Goal: Task Accomplishment & Management: Manage account settings

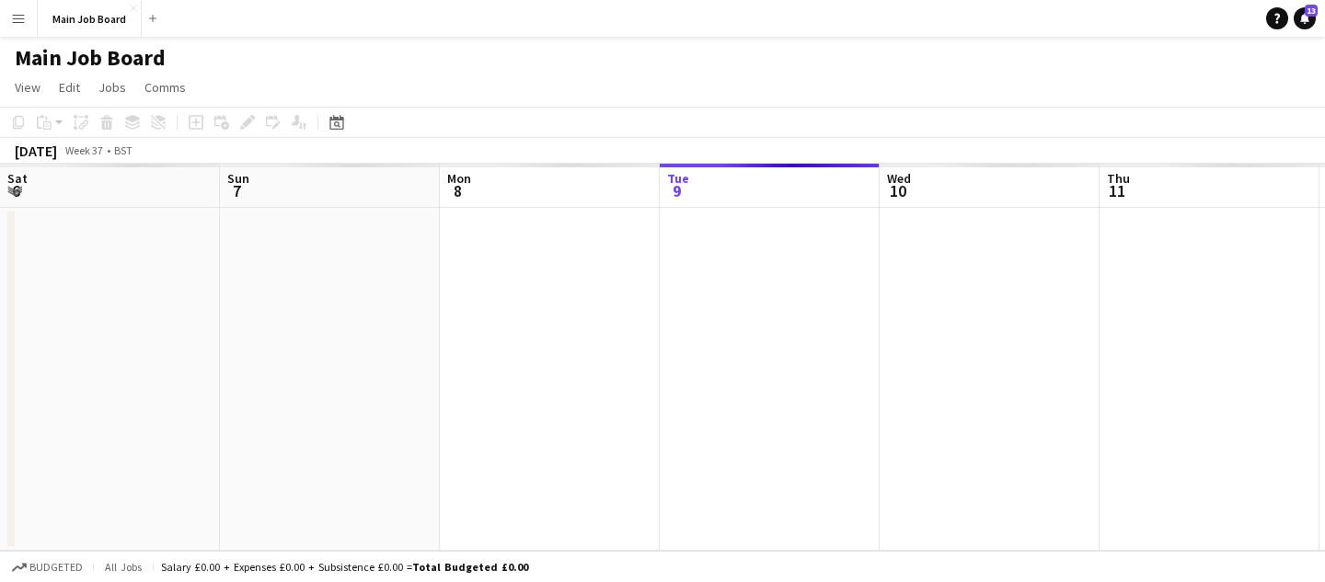
scroll to position [0, 440]
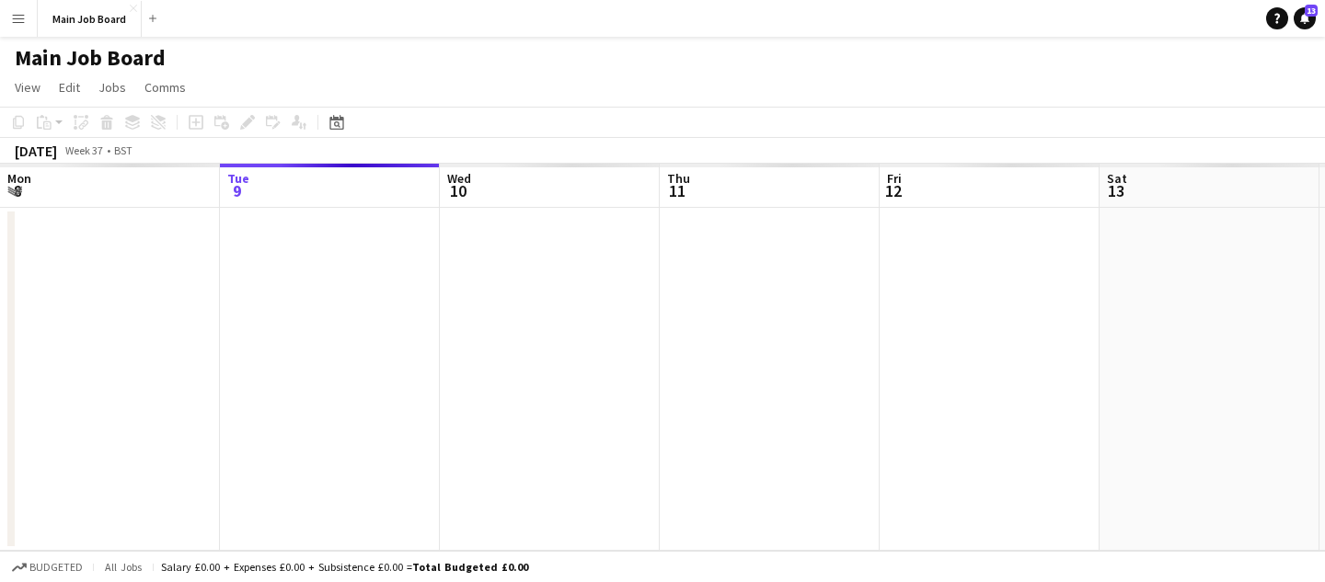
click at [29, 19] on button "Menu" at bounding box center [18, 18] width 37 height 37
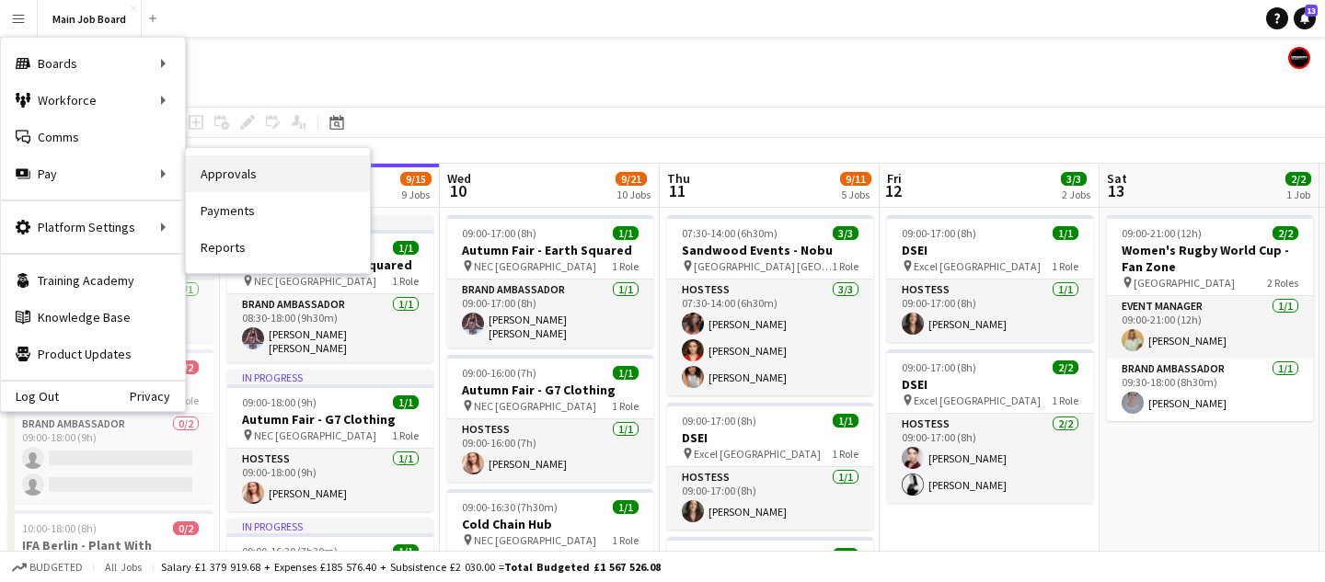
click at [263, 175] on link "Approvals" at bounding box center [278, 173] width 184 height 37
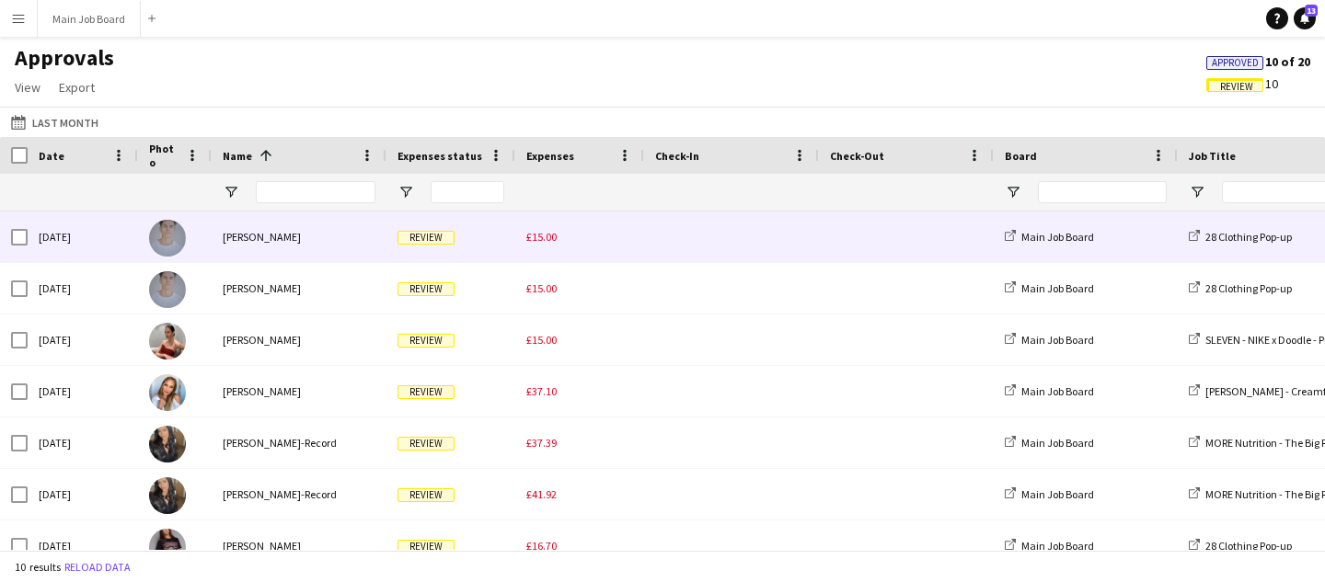
click at [521, 245] on div "£15.00" at bounding box center [579, 237] width 129 height 51
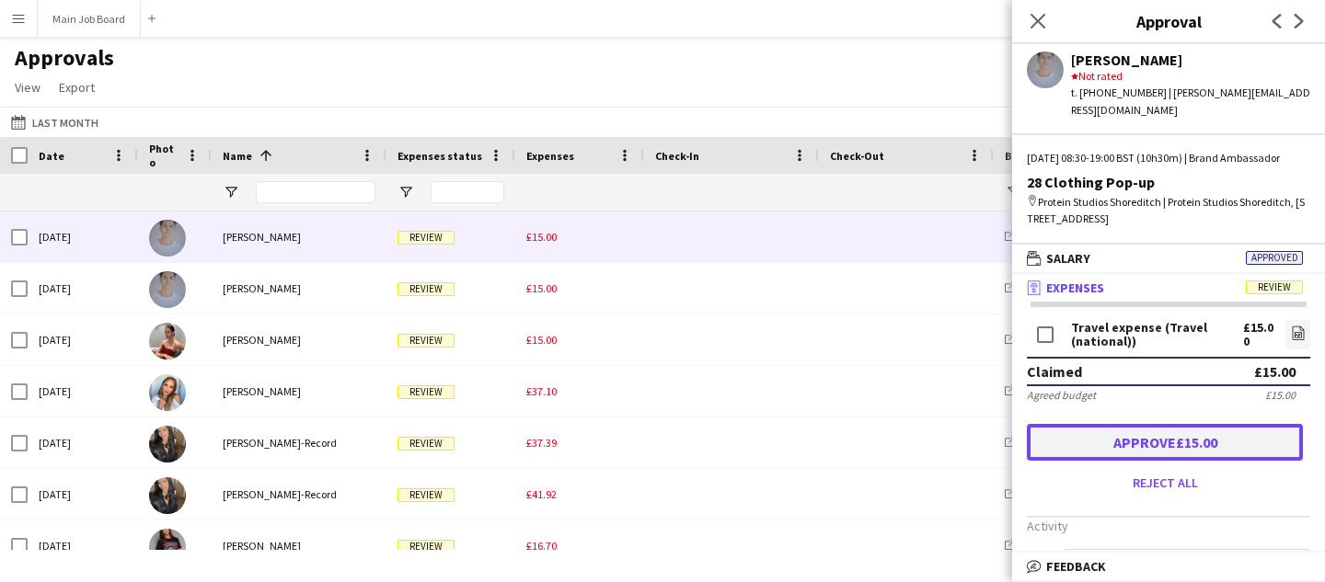
click at [1140, 459] on button "Approve £15.00" at bounding box center [1165, 442] width 276 height 37
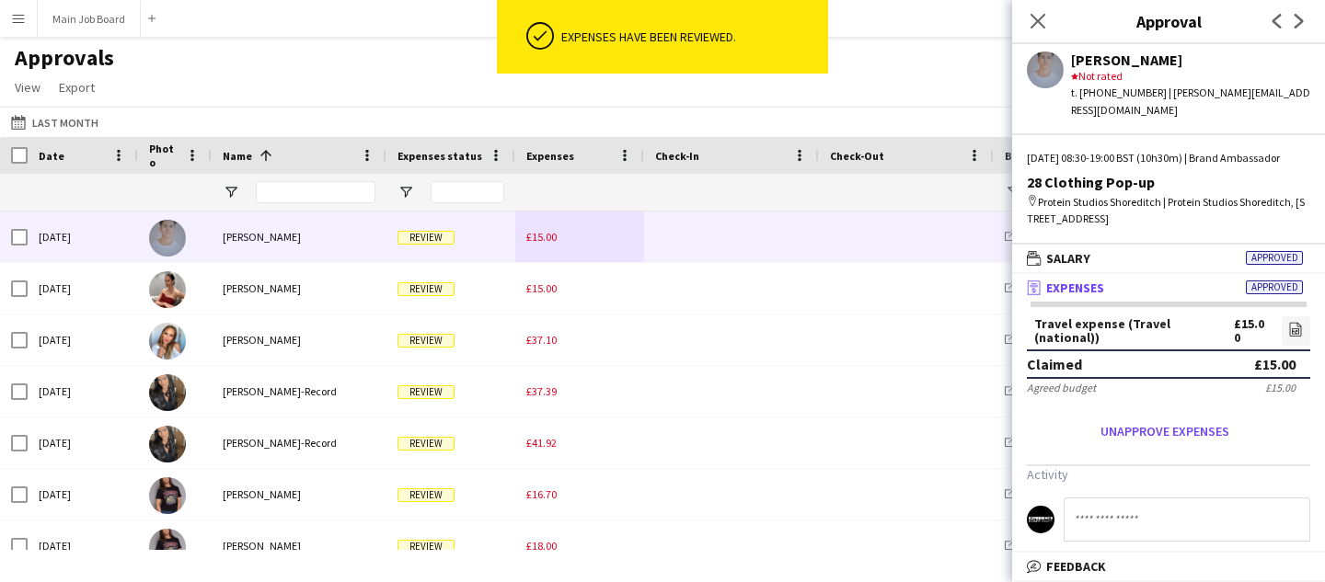
click at [559, 241] on div "£15.00" at bounding box center [579, 237] width 129 height 51
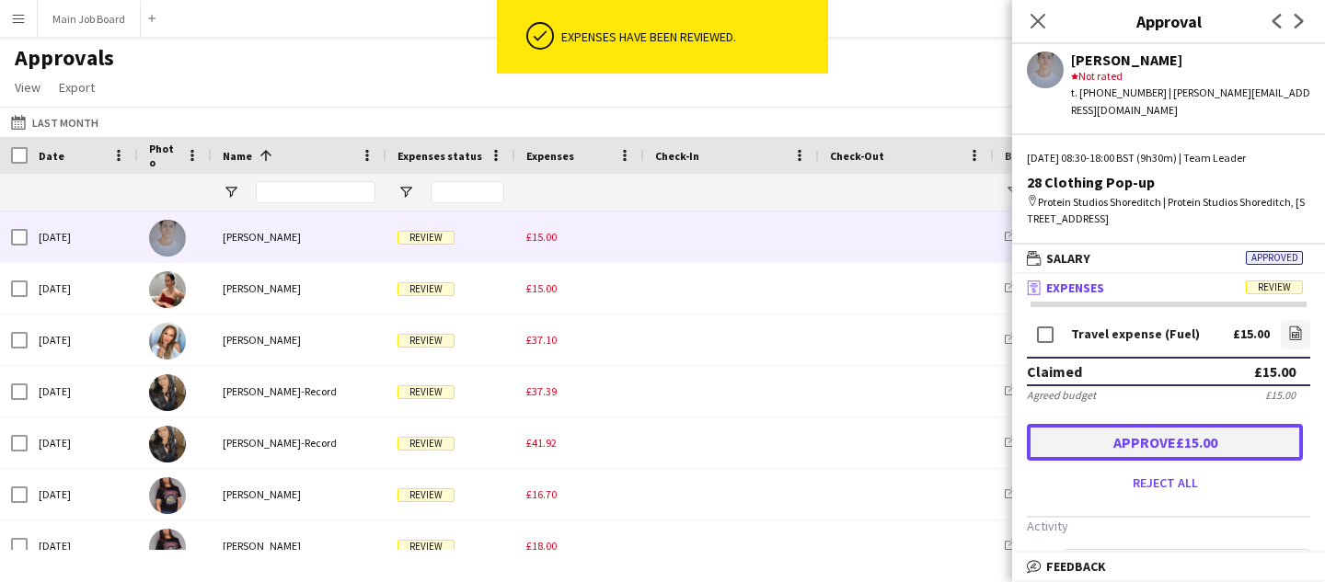
click at [1117, 438] on button "Approve £15.00" at bounding box center [1165, 442] width 276 height 37
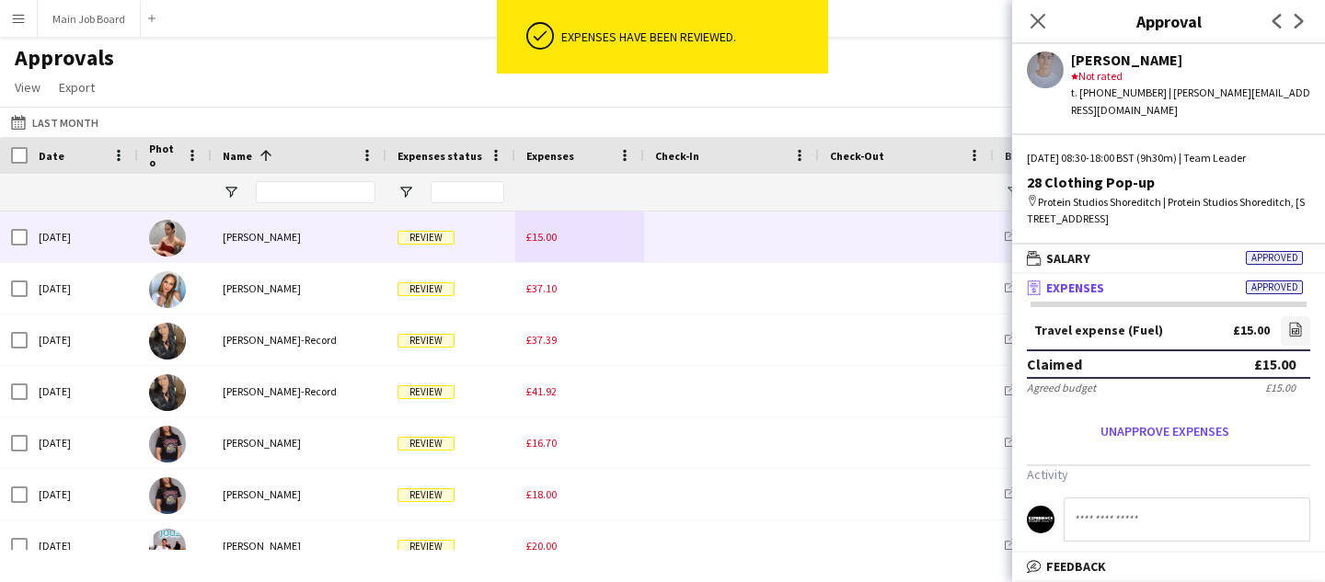
click at [527, 246] on div "£15.00" at bounding box center [579, 237] width 129 height 51
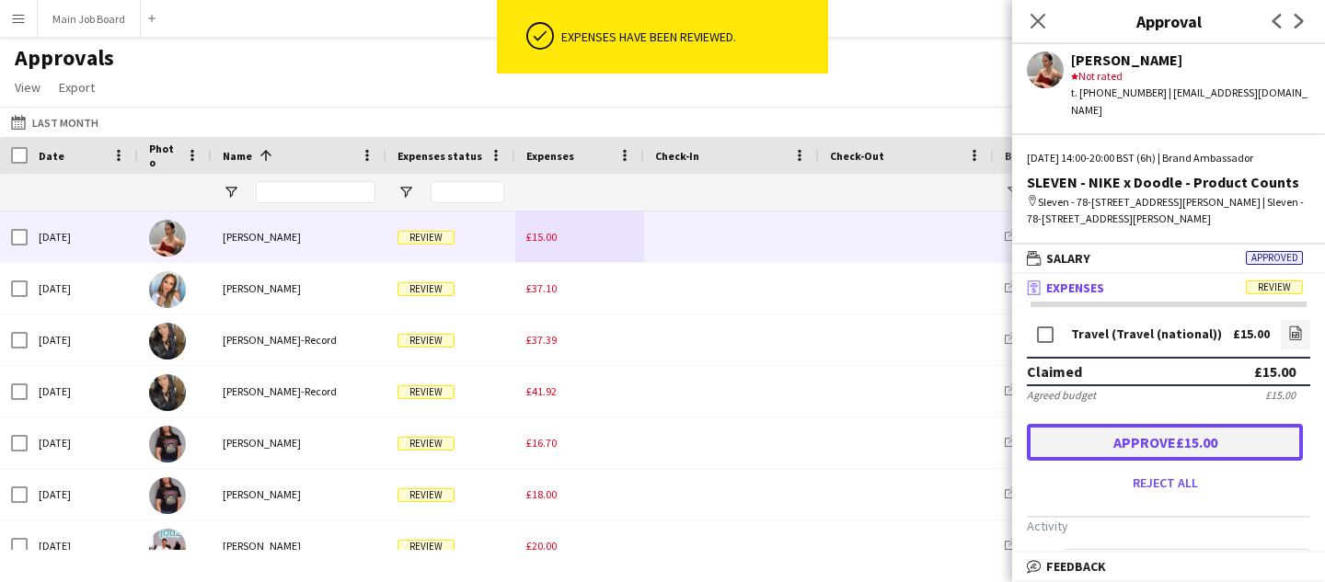
click at [1116, 424] on button "Approve £15.00" at bounding box center [1165, 442] width 276 height 37
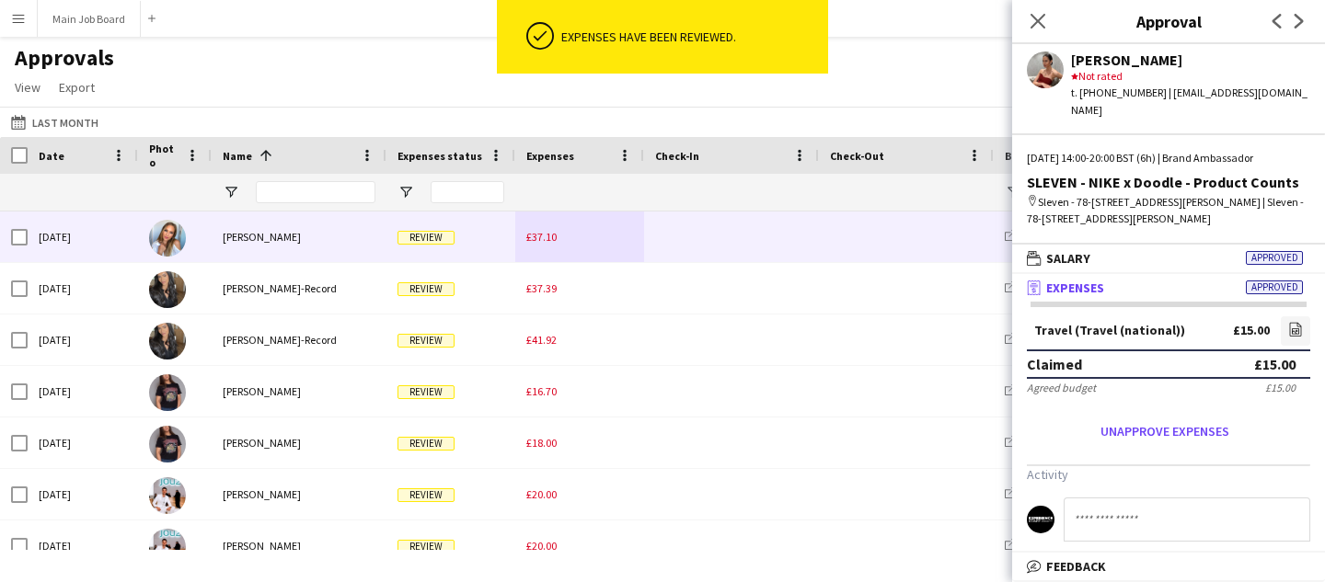
click at [557, 238] on div "£37.10" at bounding box center [579, 237] width 129 height 51
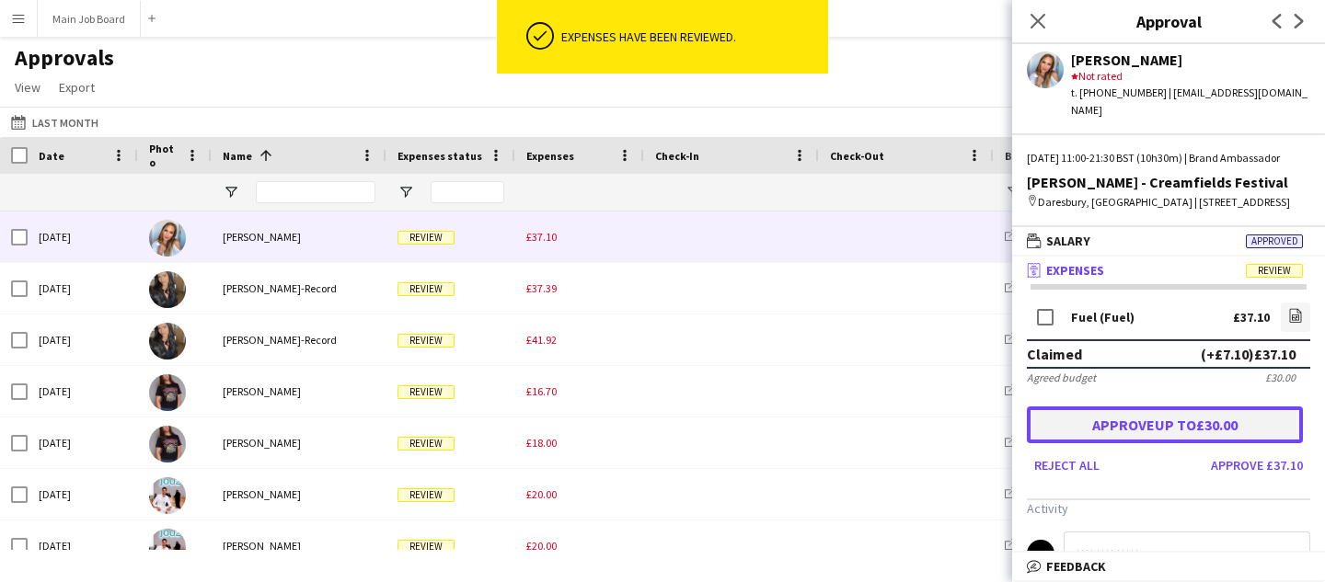
click at [1086, 443] on button "Approve up to £30.00" at bounding box center [1165, 425] width 276 height 37
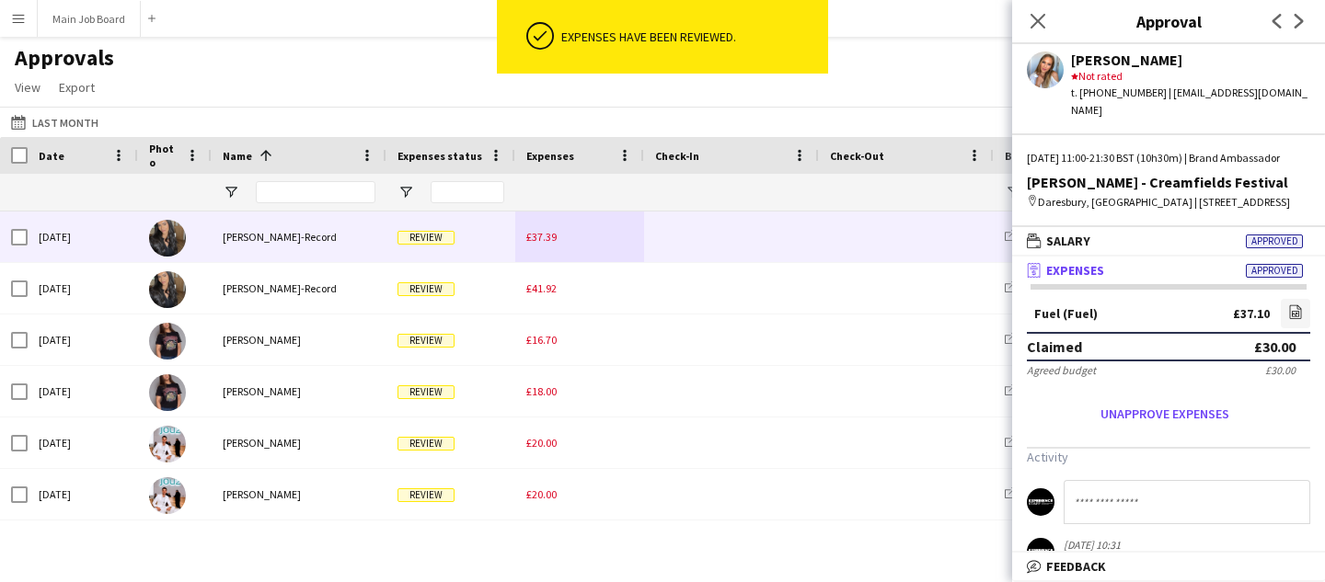
click at [546, 235] on span "£37.39" at bounding box center [541, 237] width 30 height 14
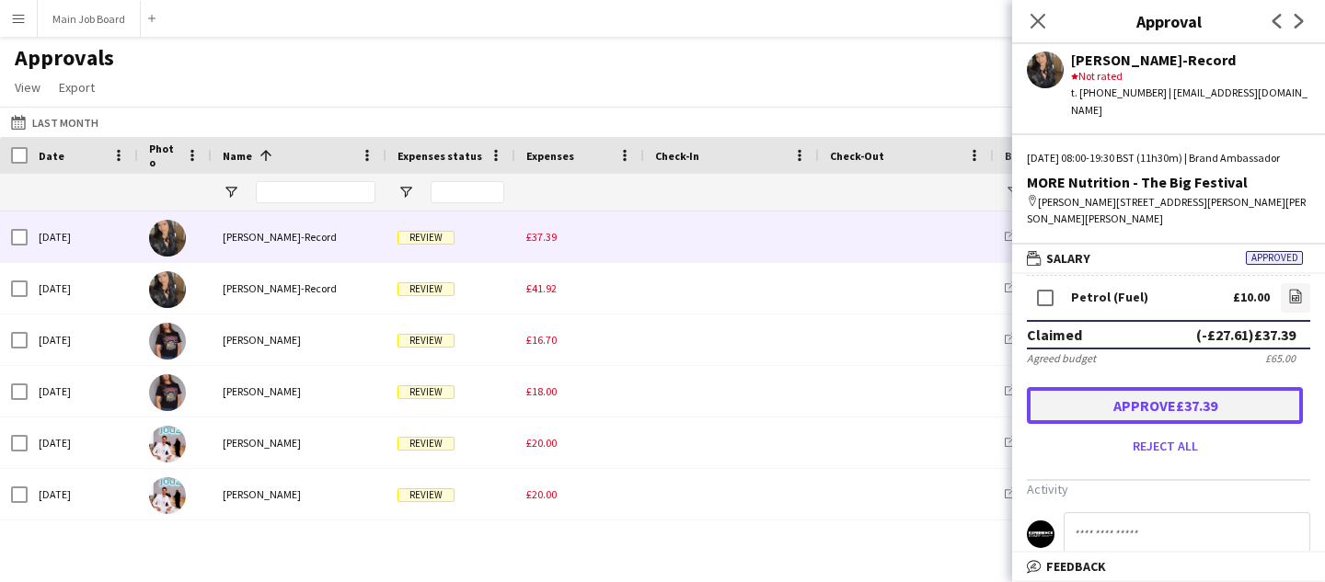
click at [1203, 421] on button "Approve £37.39" at bounding box center [1165, 405] width 276 height 37
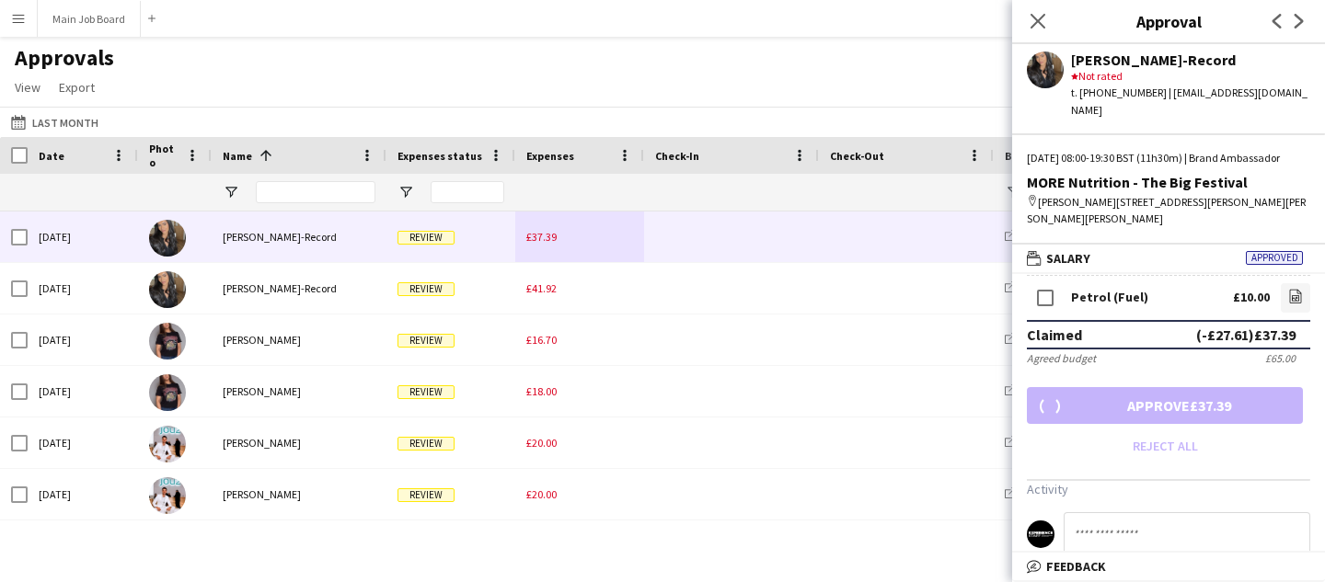
scroll to position [157, 0]
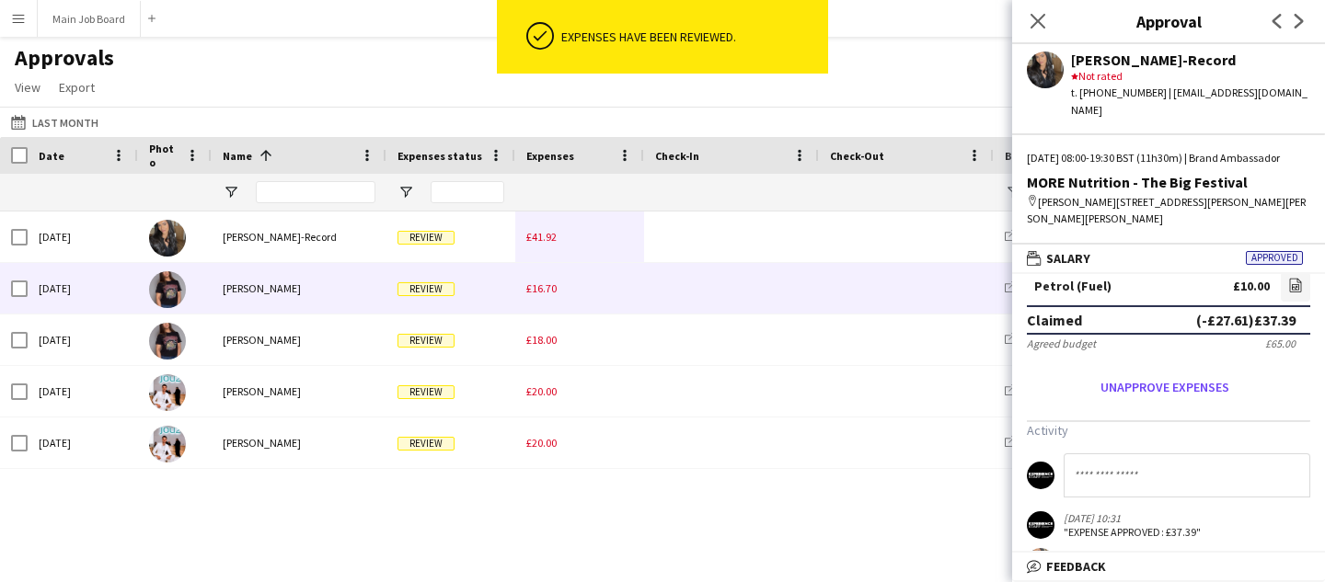
click at [542, 295] on div "£16.70" at bounding box center [579, 288] width 129 height 51
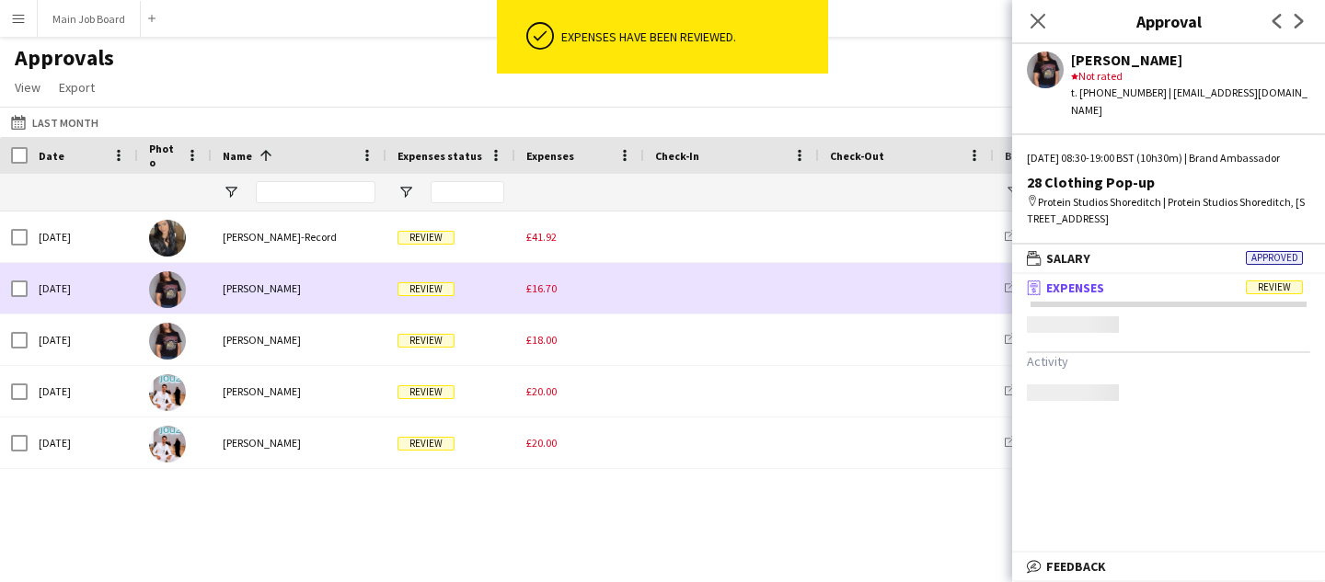
scroll to position [0, 0]
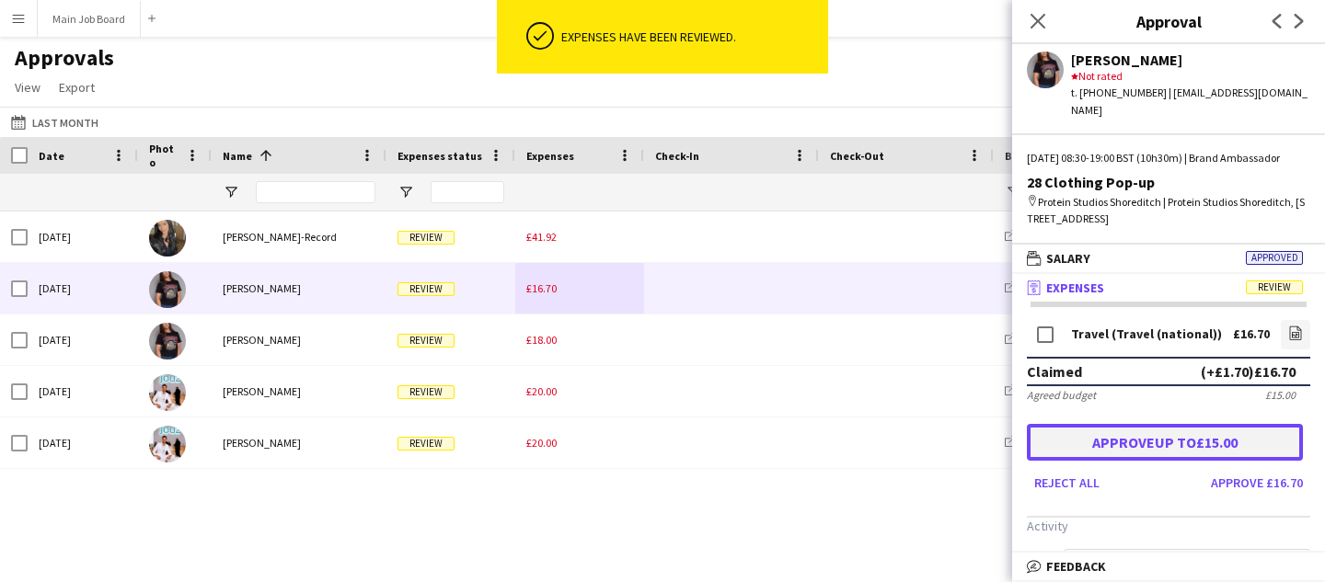
click at [1131, 437] on button "Approve up to £15.00" at bounding box center [1165, 442] width 276 height 37
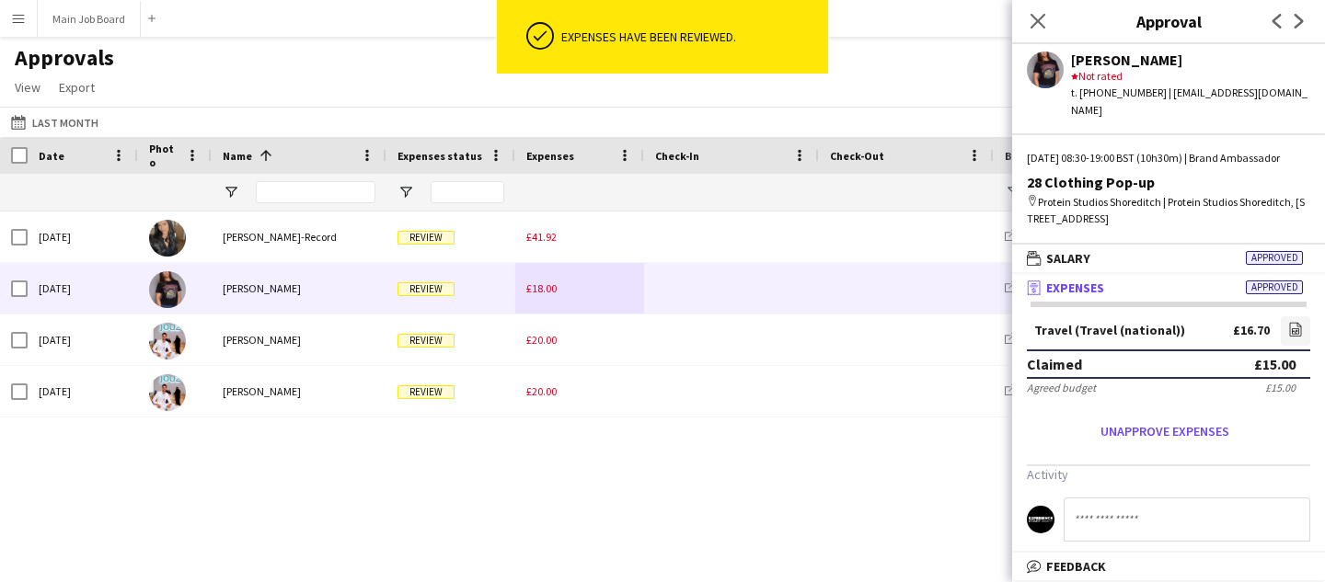
click at [540, 293] on span "£18.00" at bounding box center [541, 289] width 30 height 14
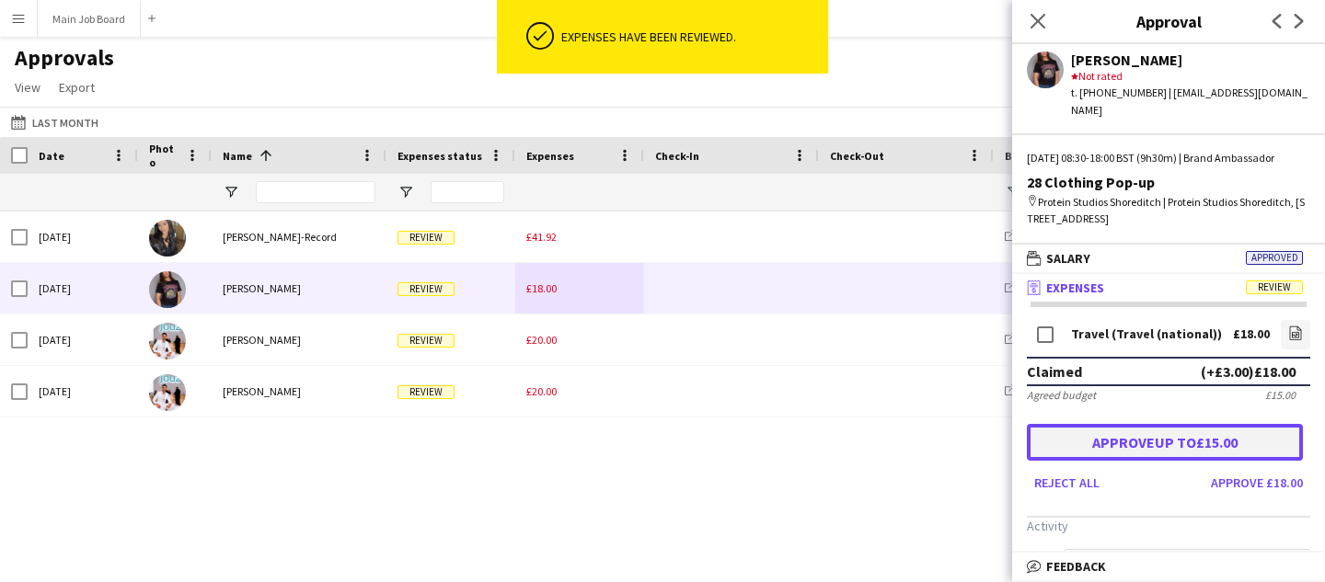
click at [1053, 441] on button "Approve up to £15.00" at bounding box center [1165, 442] width 276 height 37
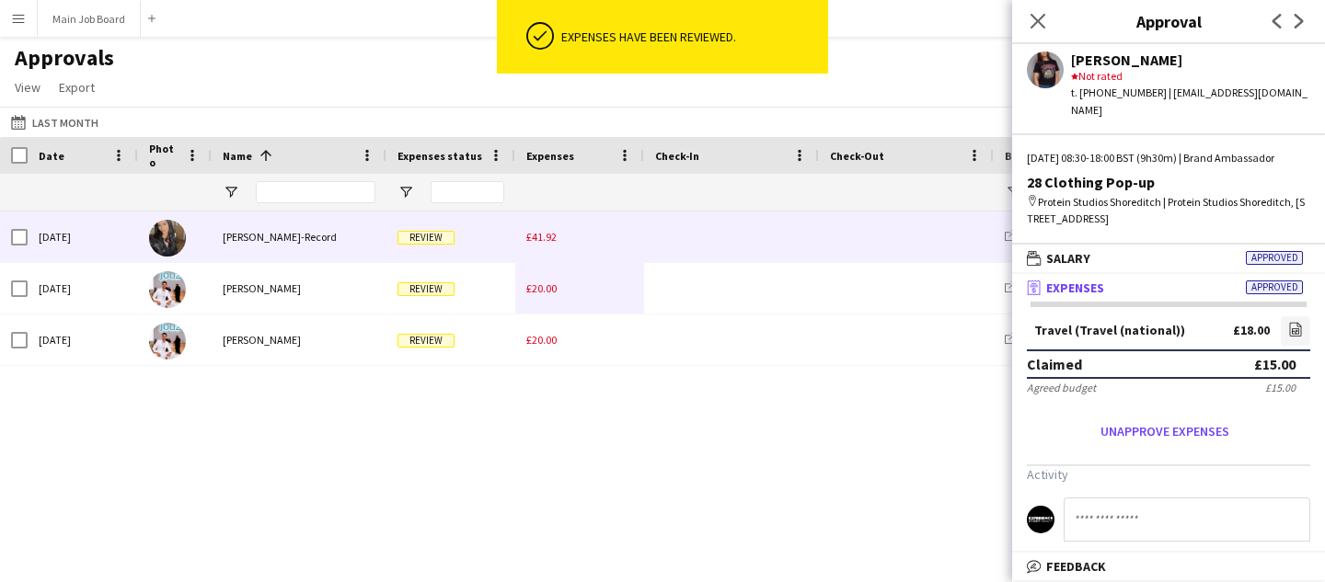
click at [552, 234] on span "£41.92" at bounding box center [541, 237] width 30 height 14
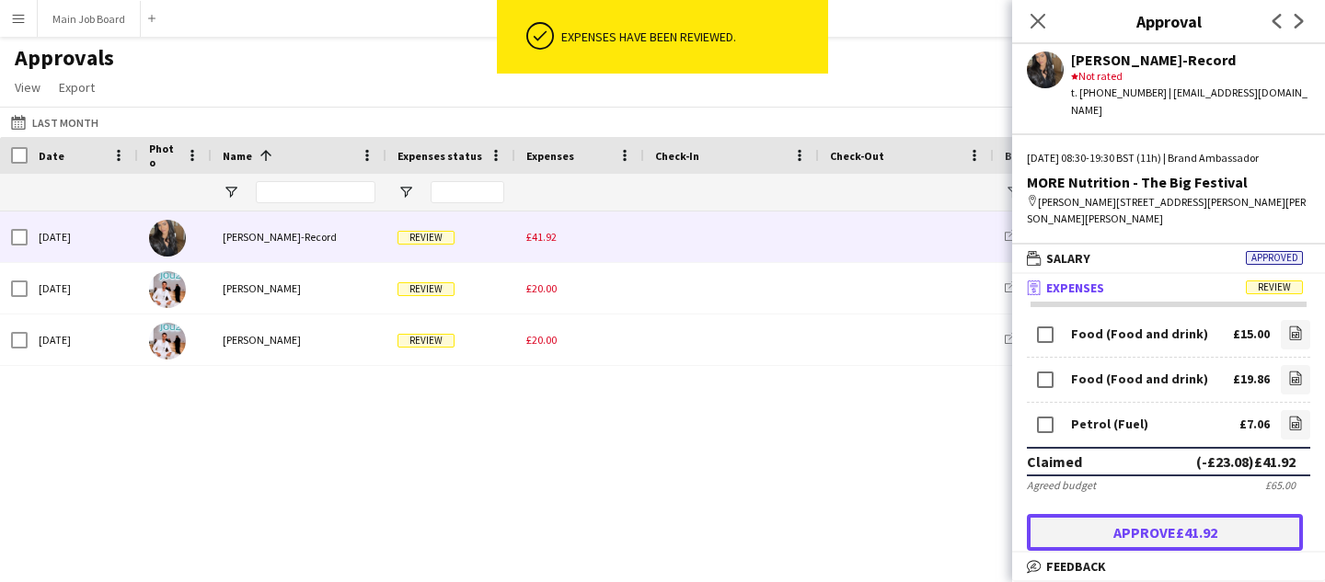
click at [1236, 531] on button "Approve £41.92" at bounding box center [1165, 532] width 276 height 37
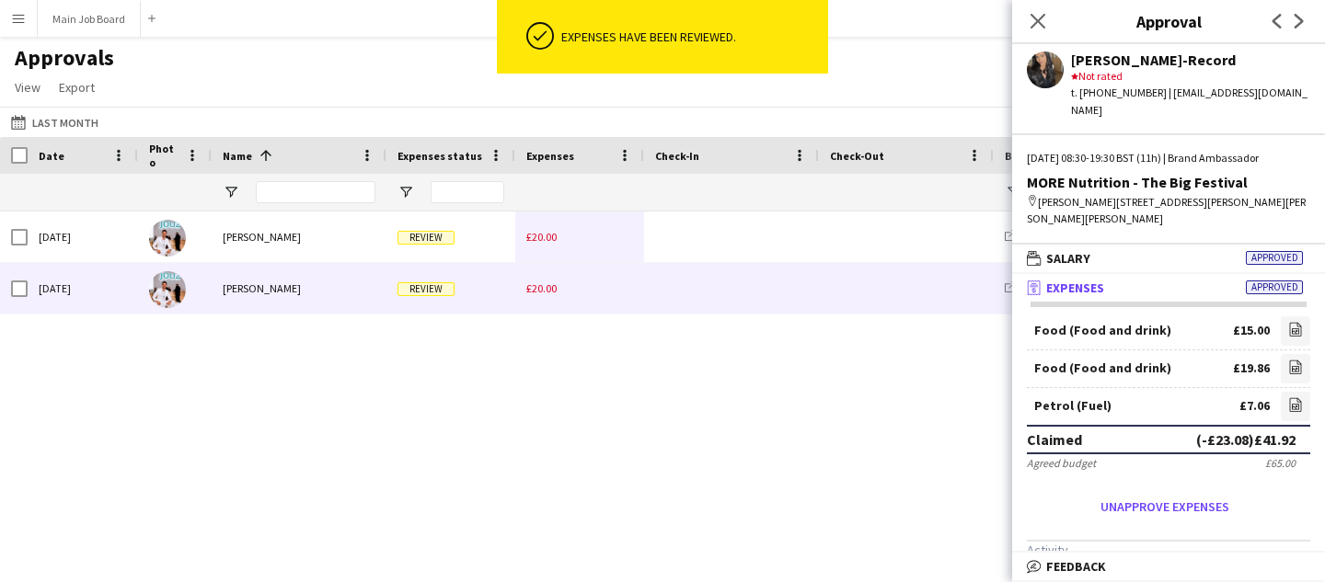
click at [557, 280] on div "£20.00" at bounding box center [579, 288] width 129 height 51
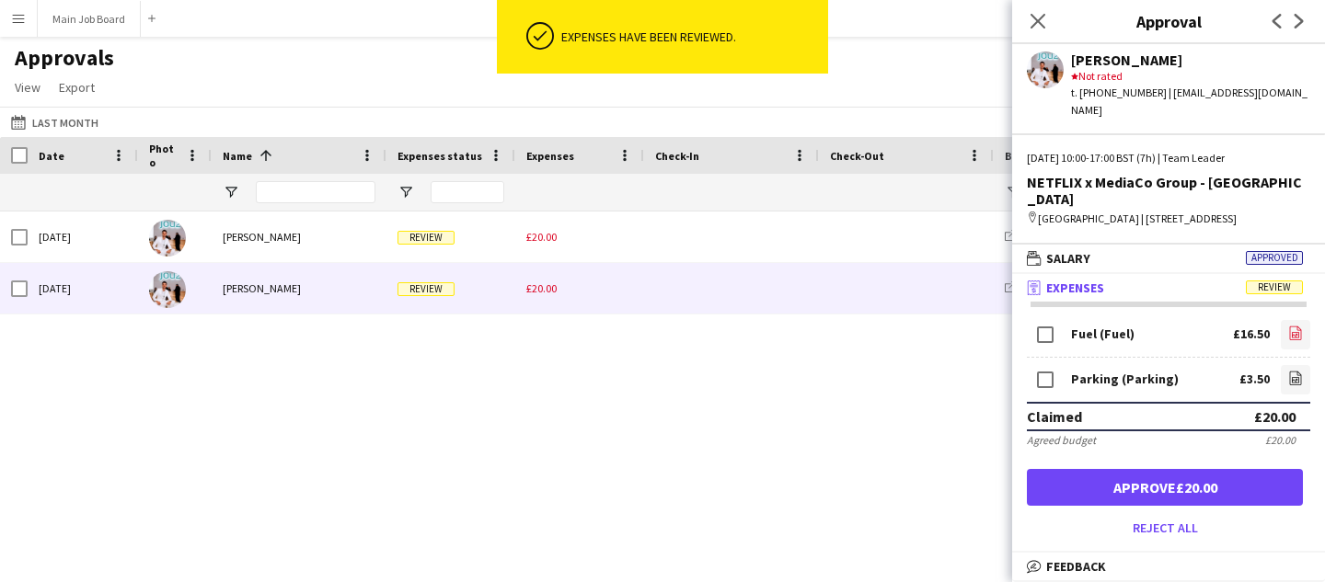
click at [1299, 326] on icon "file-image" at bounding box center [1295, 333] width 15 height 15
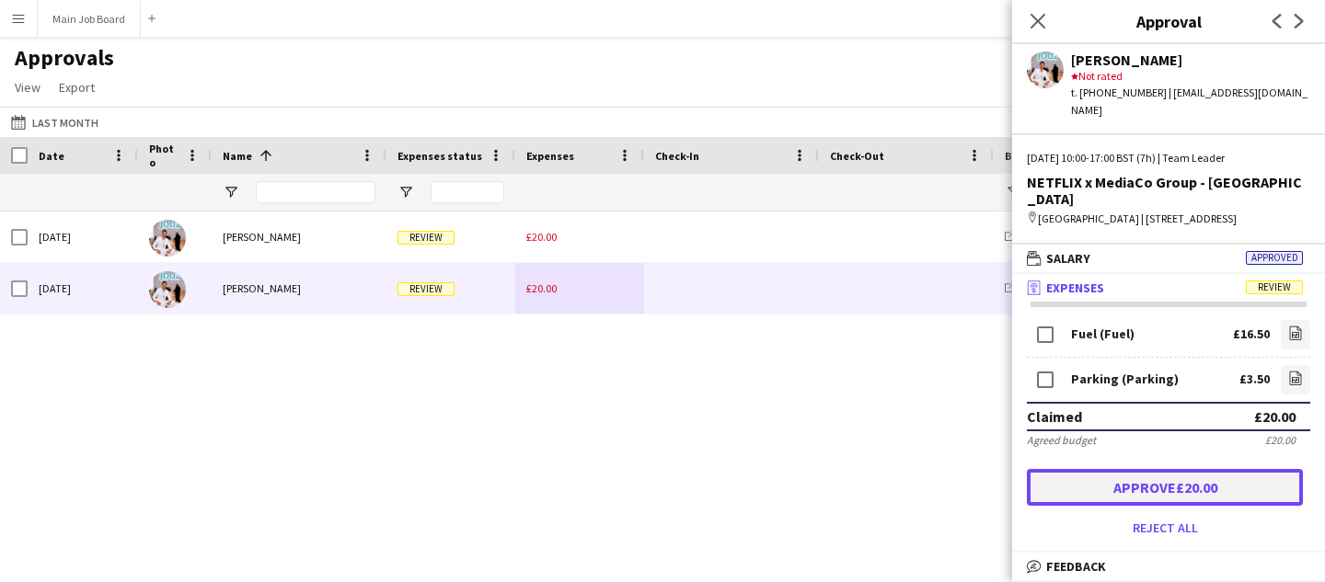
click at [1167, 469] on button "Approve £20.00" at bounding box center [1165, 487] width 276 height 37
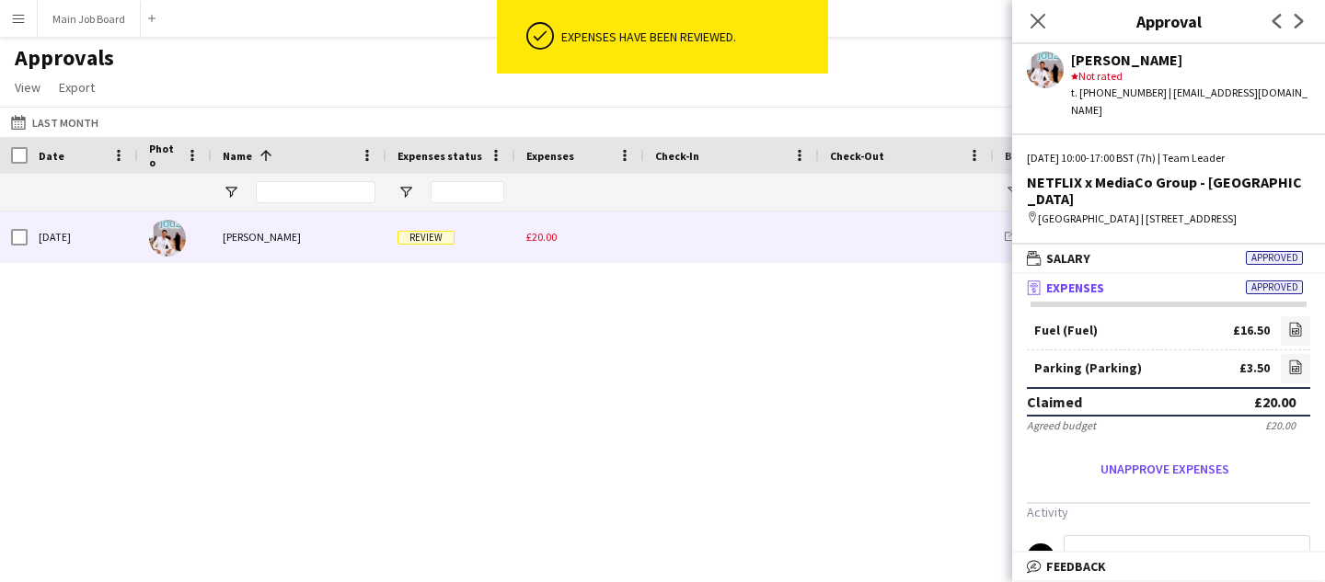
click at [545, 241] on span "£20.00" at bounding box center [541, 237] width 30 height 14
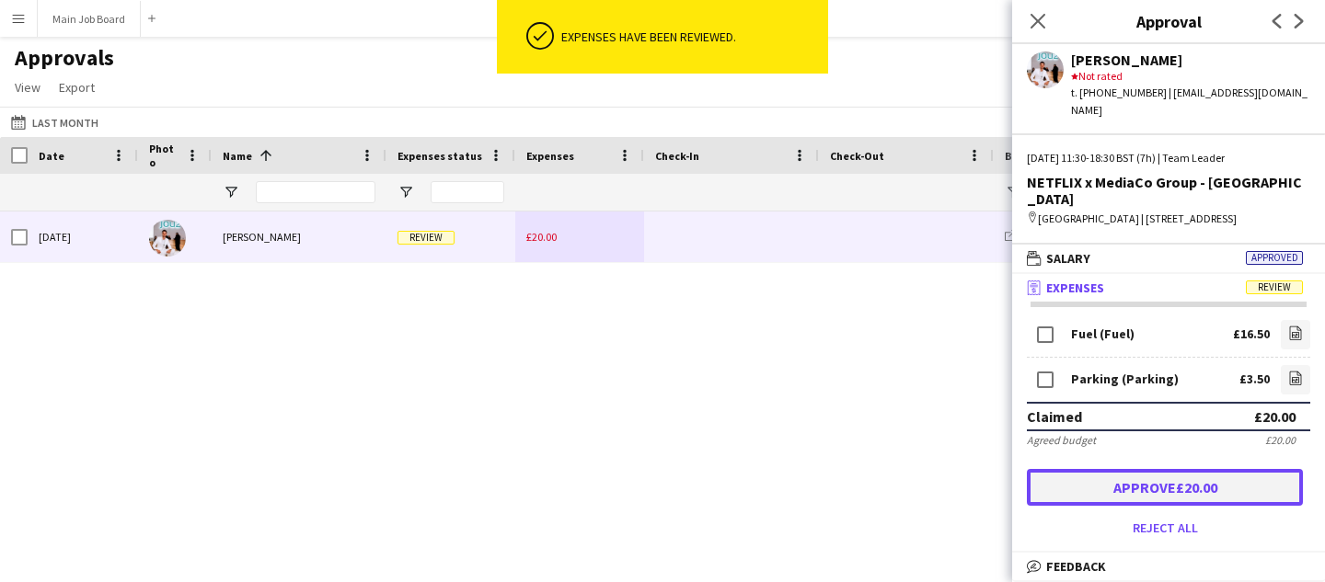
click at [1140, 469] on button "Approve £20.00" at bounding box center [1165, 487] width 276 height 37
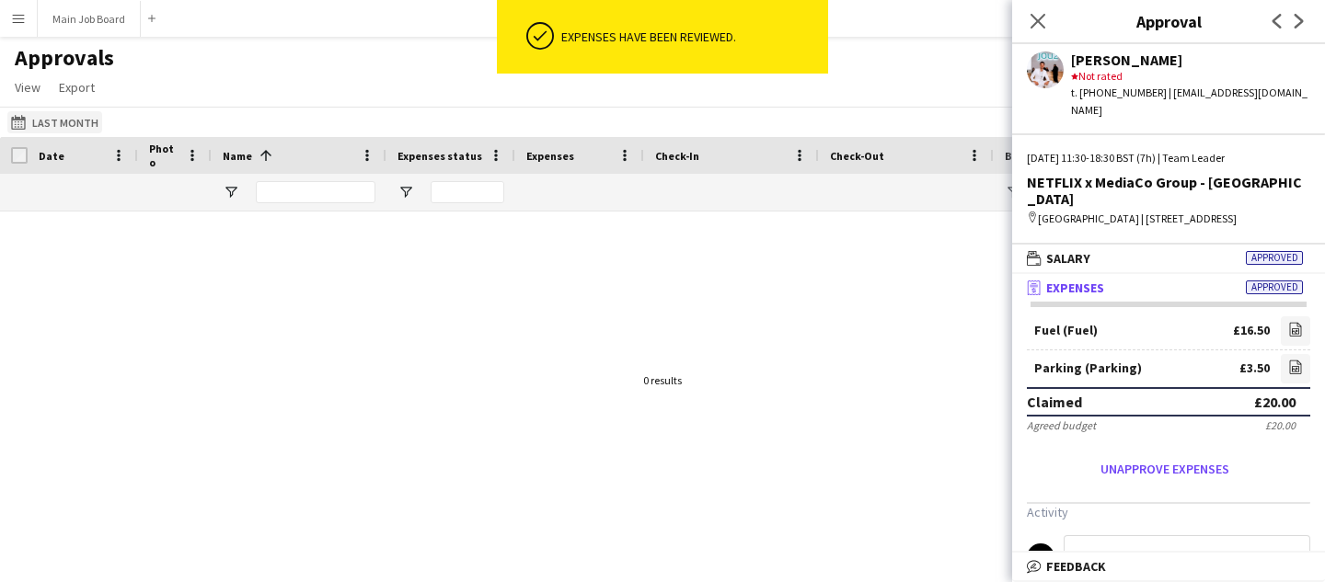
click at [59, 124] on button "Last Month Last Month" at bounding box center [54, 122] width 95 height 22
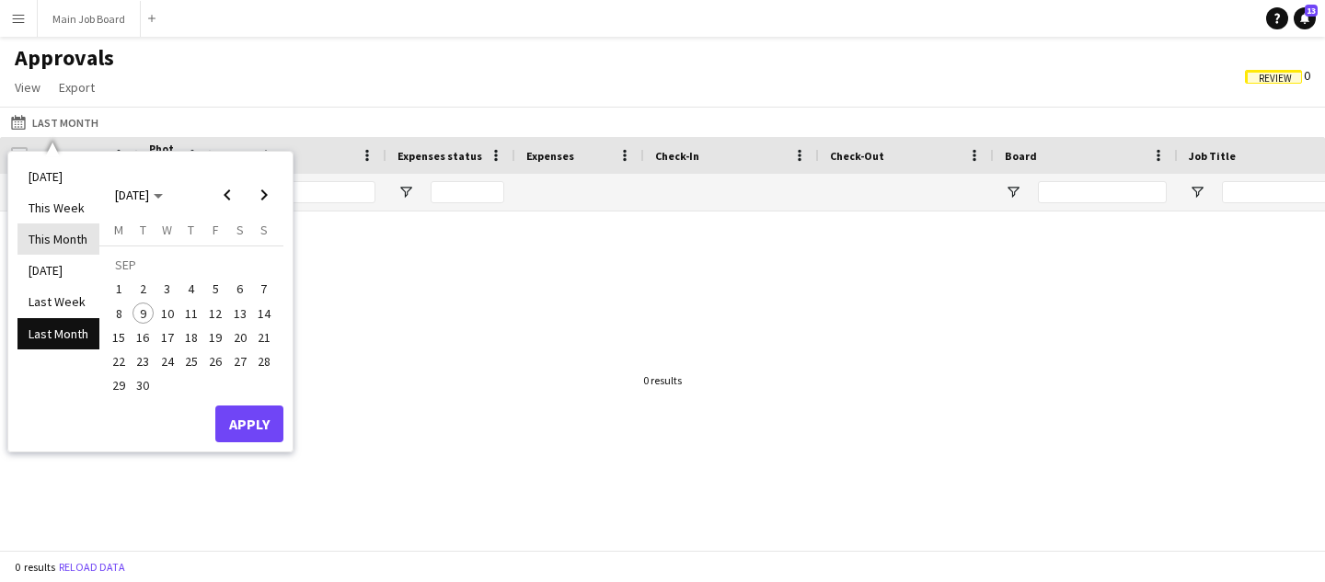
click at [63, 243] on li "This Month" at bounding box center [58, 239] width 82 height 31
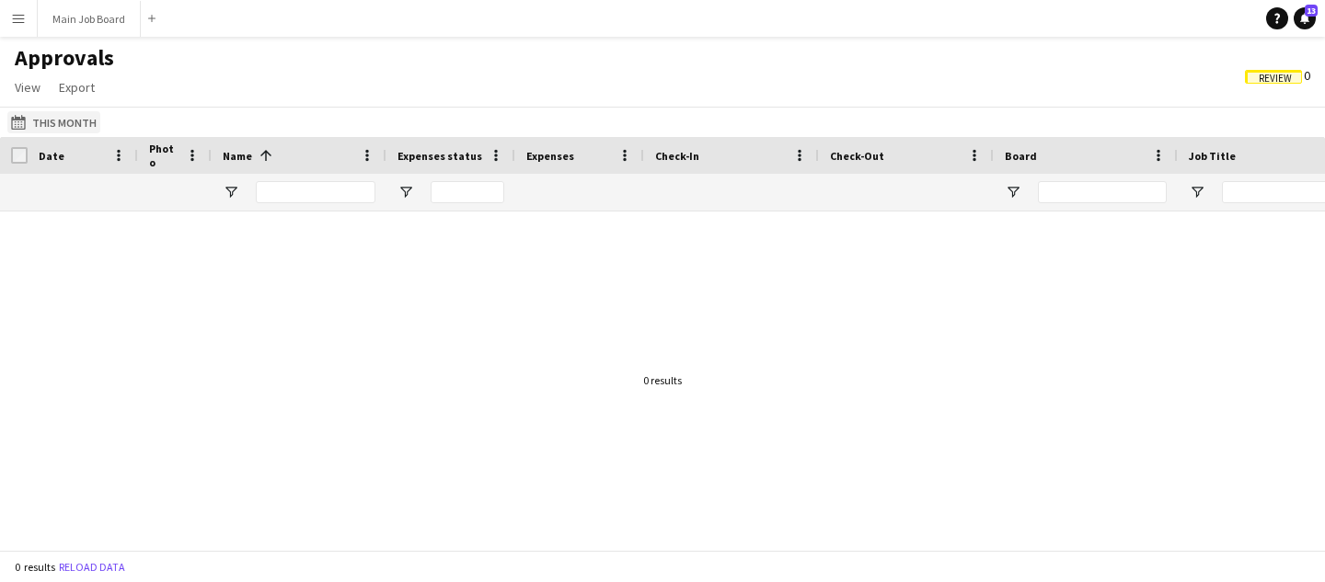
click at [80, 122] on button "Last Month This Month" at bounding box center [53, 122] width 93 height 22
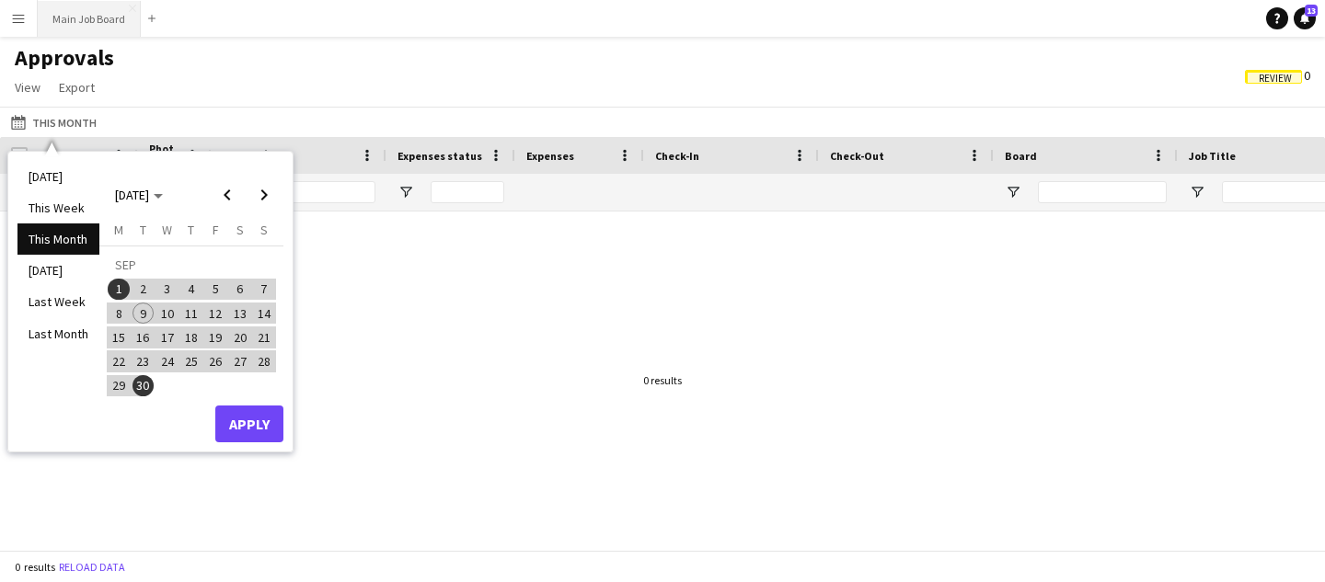
click at [70, 15] on button "Main Job Board Close" at bounding box center [89, 19] width 103 height 36
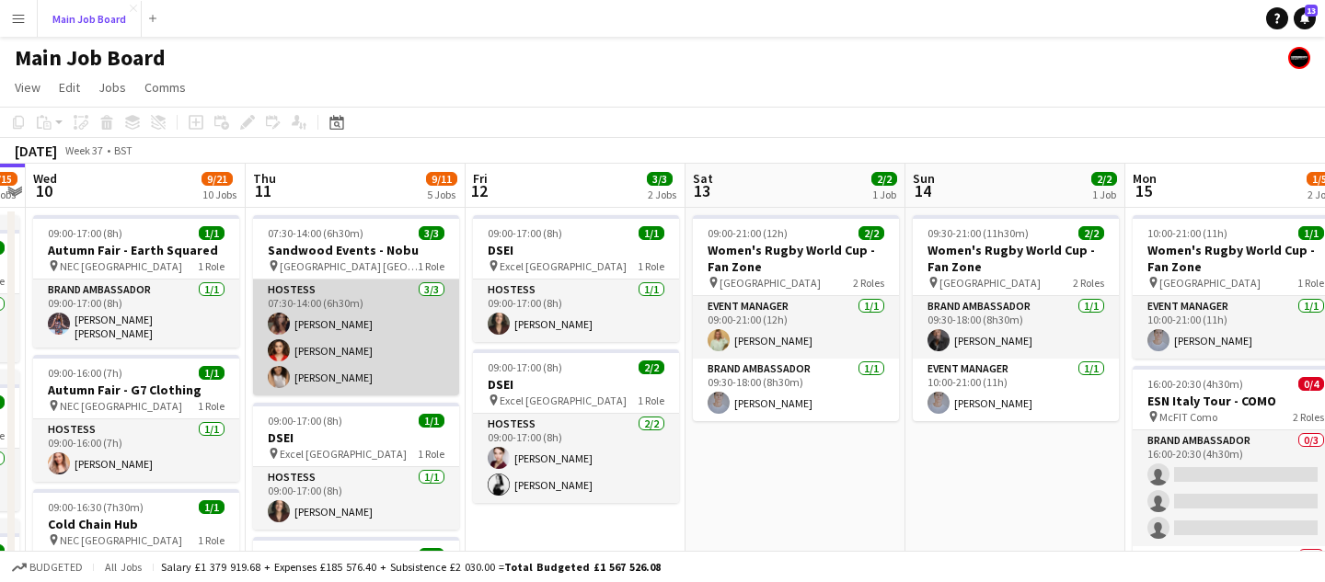
scroll to position [0, 514]
